Goal: Task Accomplishment & Management: Manage account settings

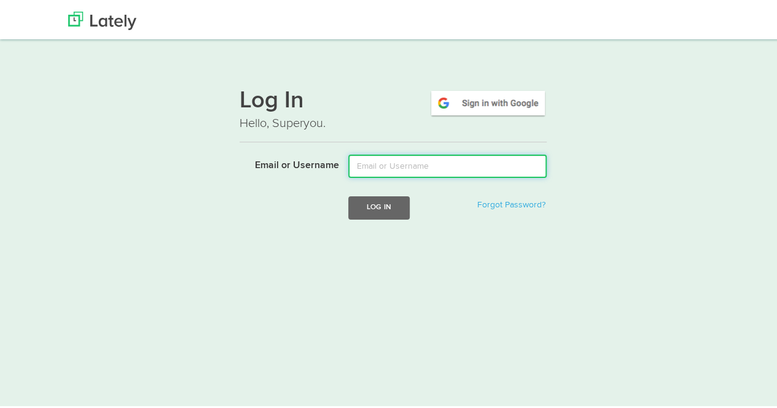
click at [443, 166] on input "Email or Username" at bounding box center [447, 163] width 198 height 23
type input "[EMAIL_ADDRESS][DOMAIN_NAME]"
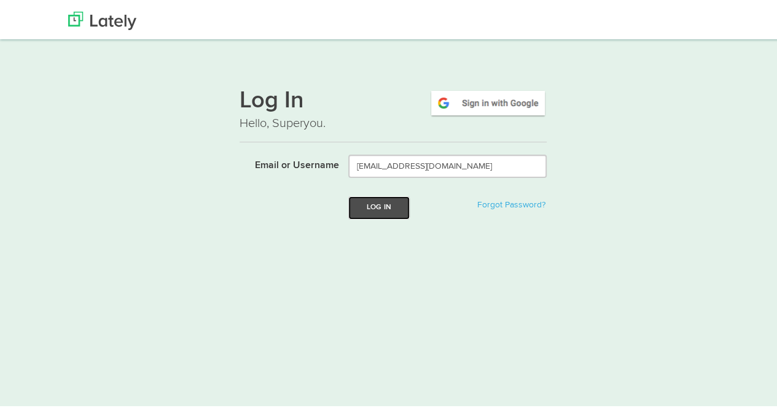
click at [366, 213] on button "Log In" at bounding box center [378, 205] width 61 height 23
click at [363, 201] on button "Log In" at bounding box center [378, 205] width 61 height 23
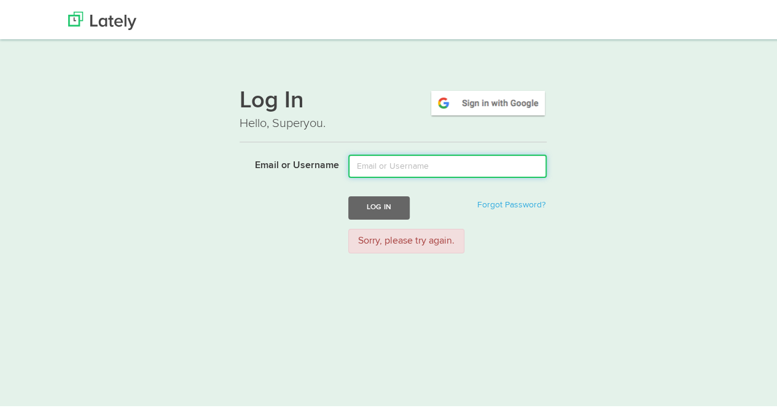
click at [384, 163] on input "Email or Username" at bounding box center [447, 163] width 198 height 23
type input "[EMAIL_ADDRESS][DOMAIN_NAME]"
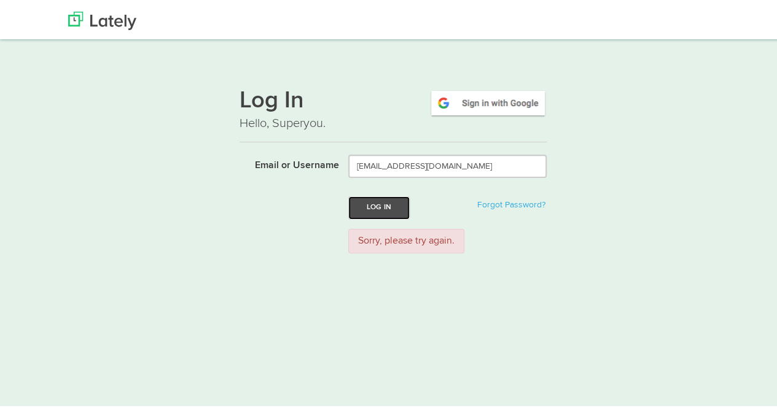
click at [373, 203] on button "Log In" at bounding box center [378, 205] width 61 height 23
click at [444, 349] on html "Thanks! Schedule Your Demo You Are Awesome! We’re superpsyched to learn more ab…" at bounding box center [393, 283] width 786 height 567
